Goal: Find specific page/section: Find specific page/section

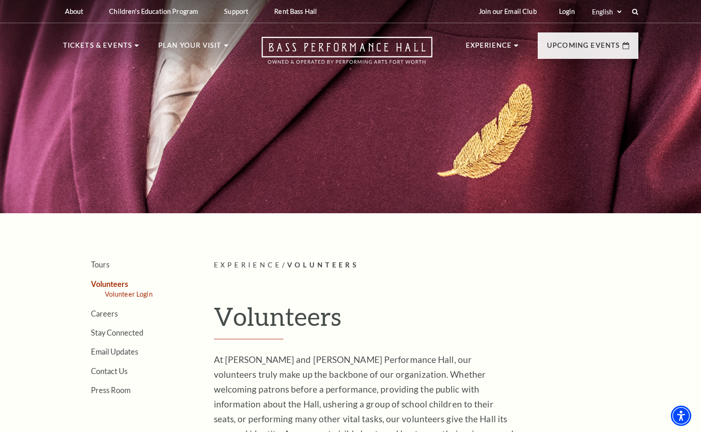
click at [137, 294] on link "Volunteer Login" at bounding box center [129, 294] width 48 height 8
click at [118, 284] on link "Volunteers" at bounding box center [109, 284] width 37 height 9
